Goal: Information Seeking & Learning: Learn about a topic

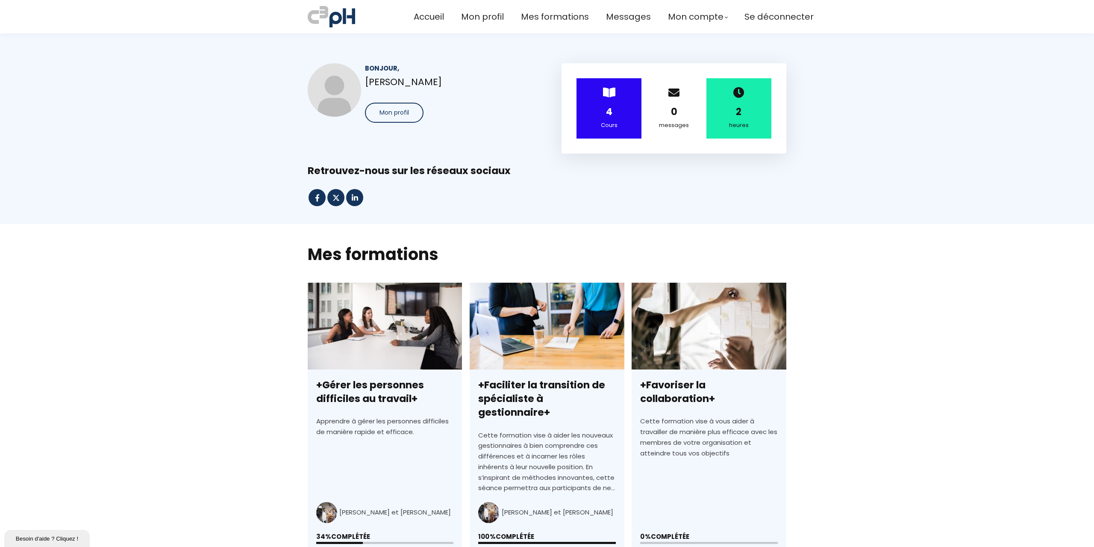
scroll to position [128, 0]
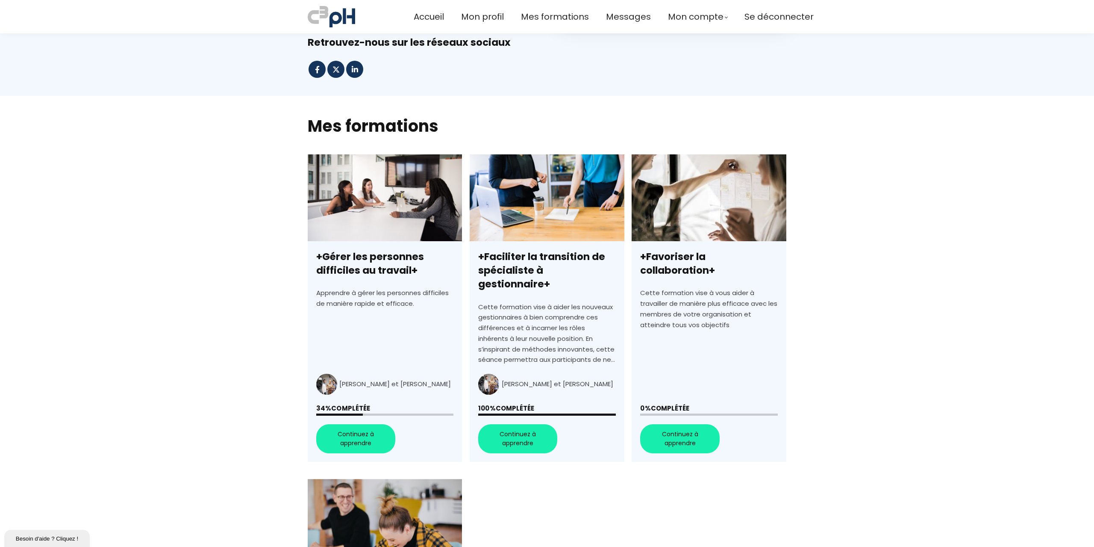
click at [376, 419] on link "+Gérer les personnes difficiles au travail+" at bounding box center [385, 307] width 154 height 307
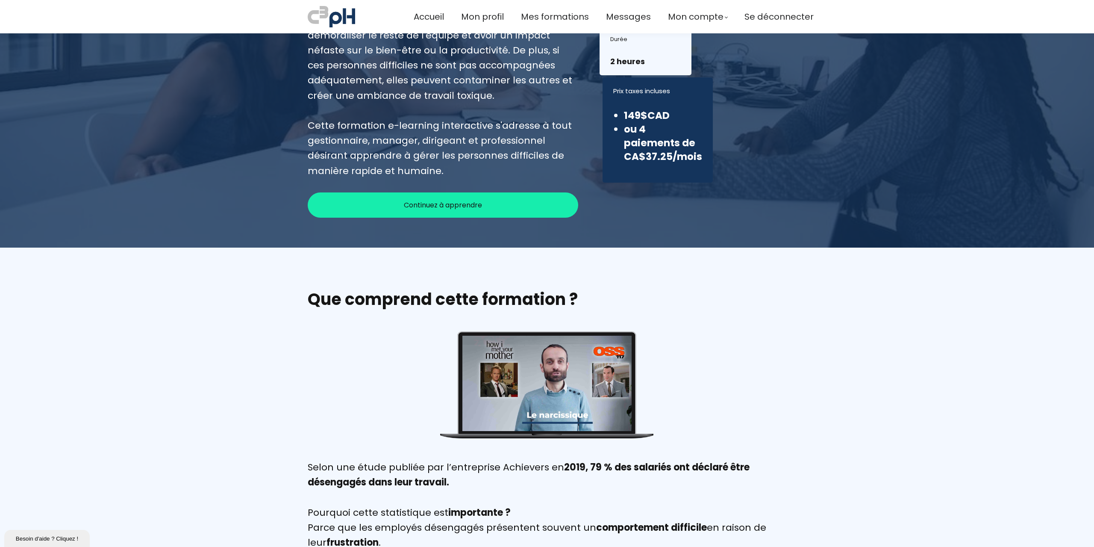
click at [443, 203] on span "Continuez à apprendre" at bounding box center [443, 205] width 78 height 11
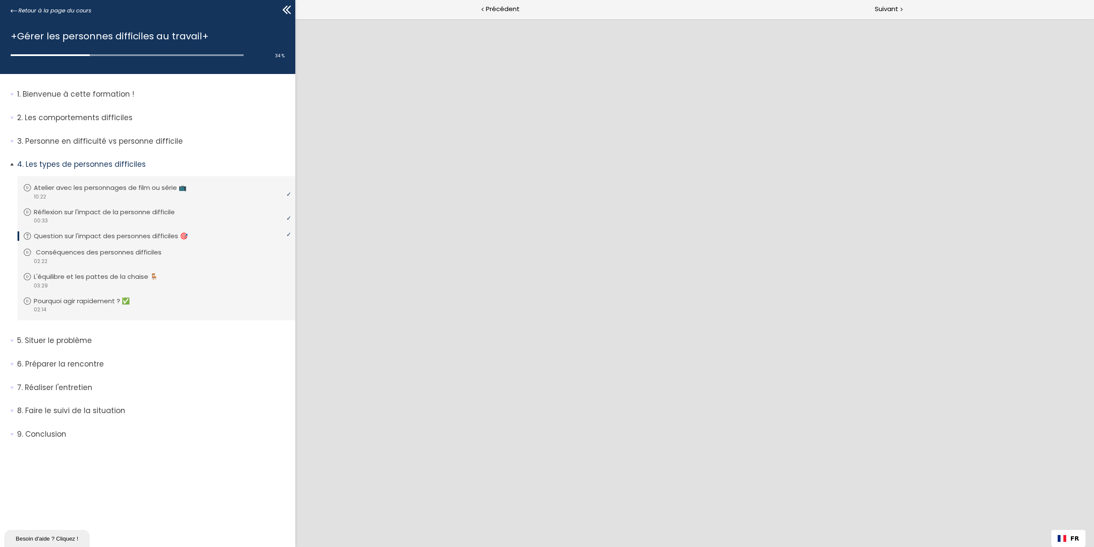
click at [109, 249] on p "Conséquences des personnes difficiles" at bounding box center [105, 252] width 139 height 9
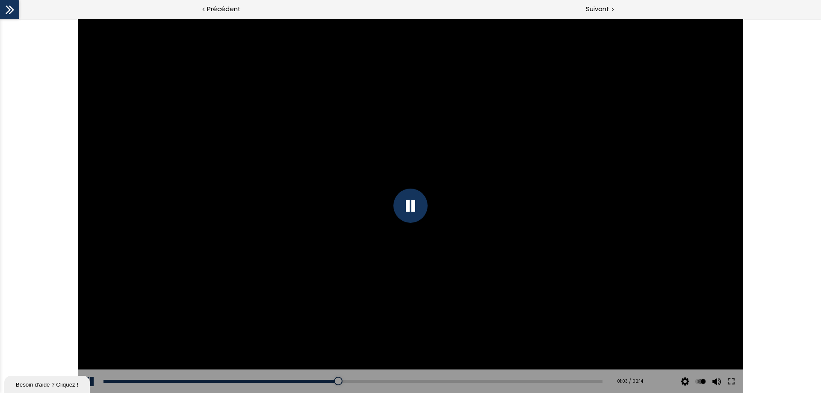
click at [417, 197] on div at bounding box center [410, 206] width 34 height 34
drag, startPoint x: 360, startPoint y: 167, endPoint x: 354, endPoint y: 167, distance: 6.0
click at [354, 167] on div at bounding box center [410, 206] width 665 height 374
click at [326, 174] on div at bounding box center [410, 206] width 665 height 374
click at [398, 321] on div at bounding box center [410, 206] width 665 height 374
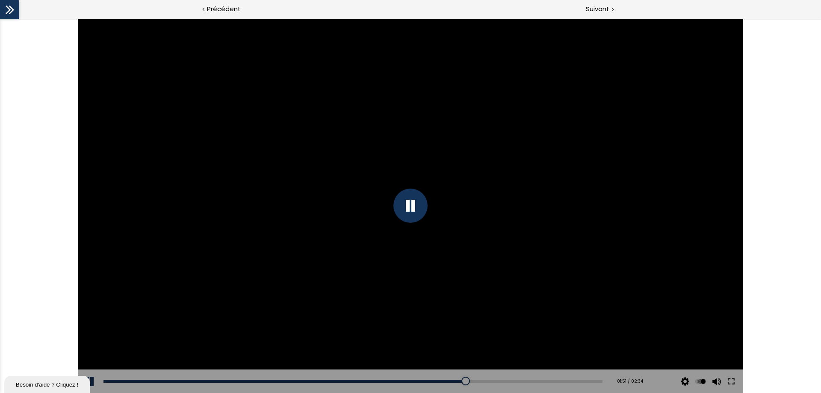
click at [403, 209] on div at bounding box center [410, 206] width 34 height 34
